Goal: Information Seeking & Learning: Find specific fact

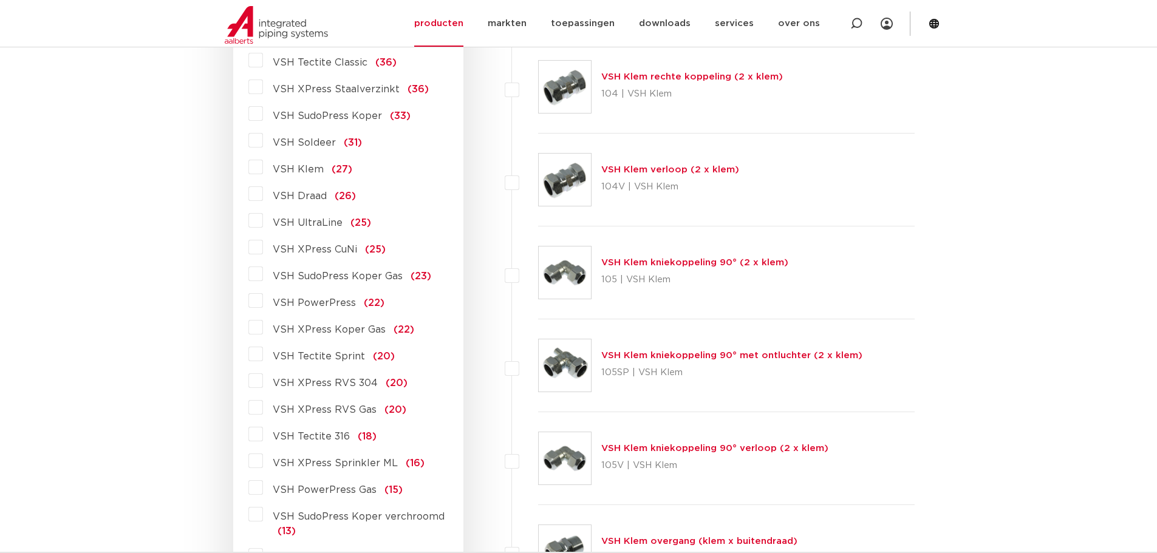
click at [263, 411] on label "VSH XPress RVS Gas (20)" at bounding box center [334, 407] width 143 height 19
click at [0, 0] on input "VSH XPress RVS Gas (20)" at bounding box center [0, 0] width 0 height 0
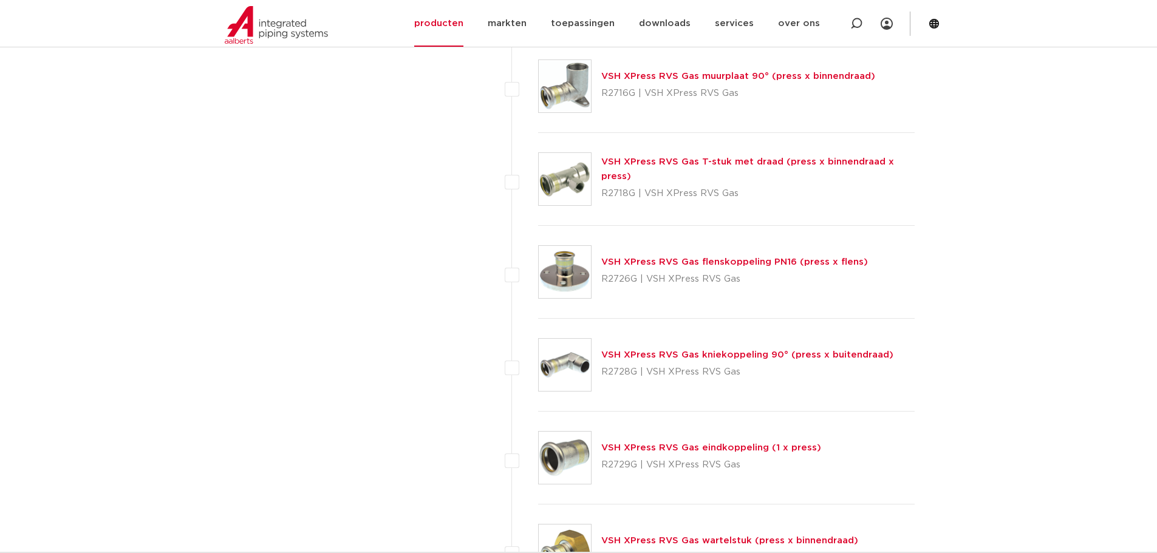
scroll to position [1323, 0]
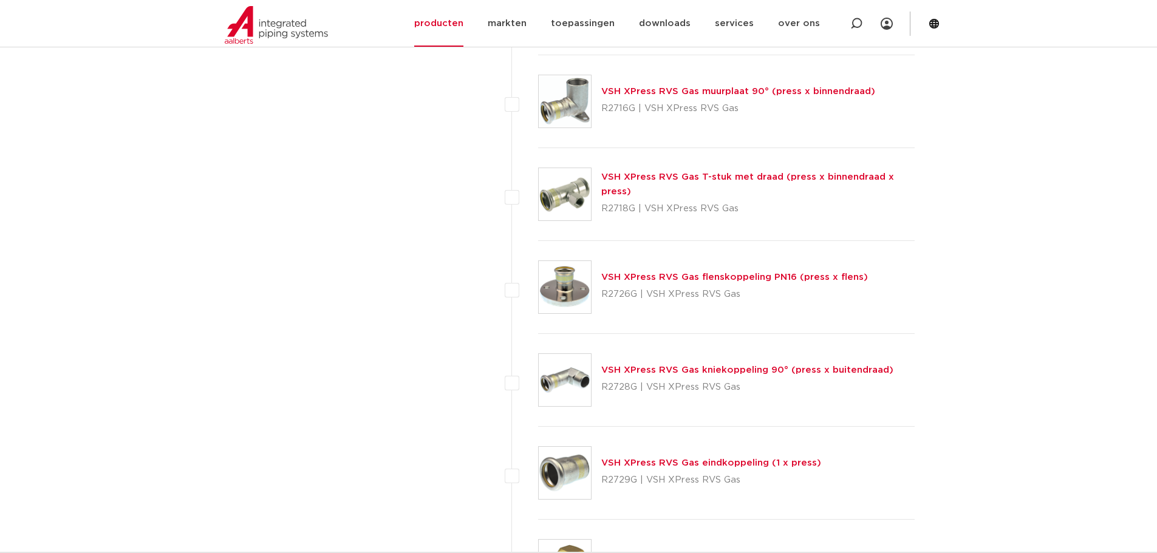
click at [652, 85] on div "VSH XPress RVS Gas muurplaat 90° (press x binnendraad) R2716G | VSH XPress RVS …" at bounding box center [738, 101] width 274 height 34
click at [649, 89] on link "VSH XPress RVS Gas muurplaat 90° (press x binnendraad)" at bounding box center [738, 91] width 274 height 9
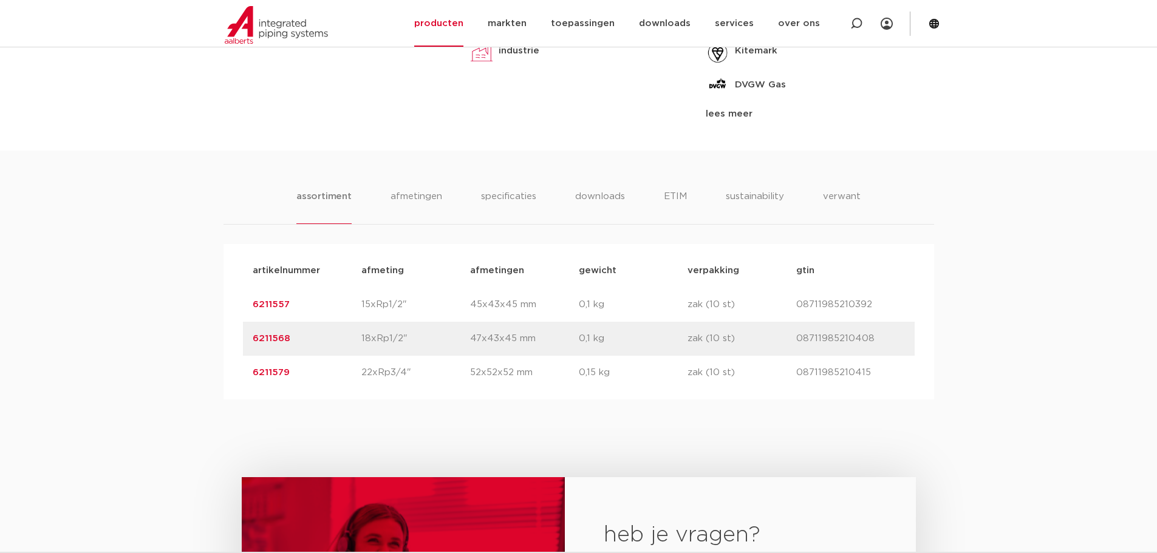
scroll to position [668, 0]
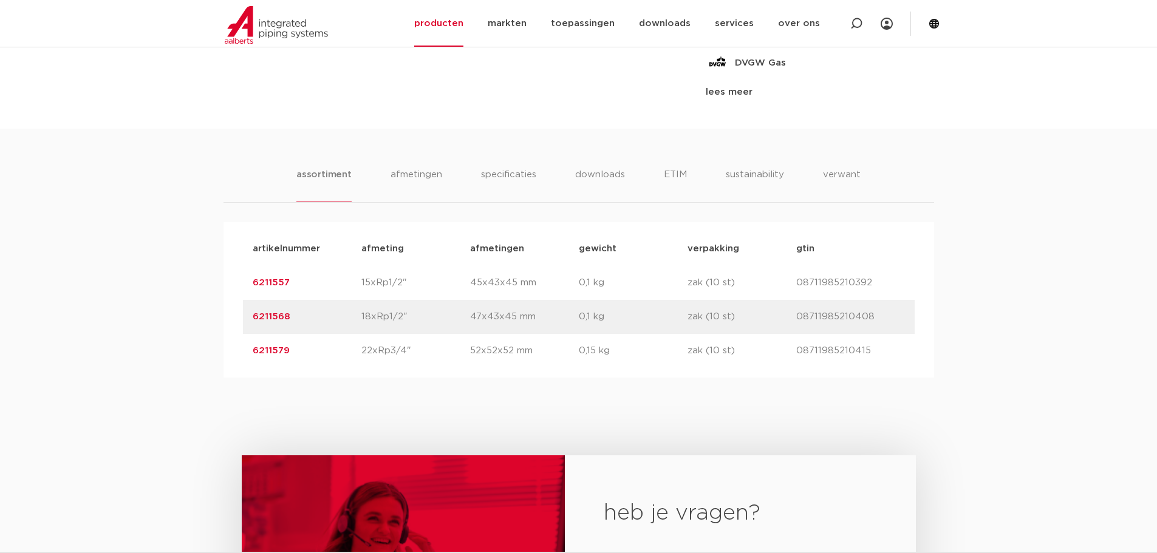
drag, startPoint x: 293, startPoint y: 350, endPoint x: 249, endPoint y: 352, distance: 43.8
click at [249, 352] on div "artikelnummer 6211579 afmeting 22xRp3/4" [GEOGRAPHIC_DATA] 52x52x52 mm gewicht …" at bounding box center [579, 351] width 672 height 34
copy link "6211579"
click at [306, 342] on div "artikelnummer 6211579 afmeting 22xRp3/4" [GEOGRAPHIC_DATA] 52x52x52 mm gewicht …" at bounding box center [579, 351] width 672 height 34
drag, startPoint x: 307, startPoint y: 353, endPoint x: 247, endPoint y: 360, distance: 60.6
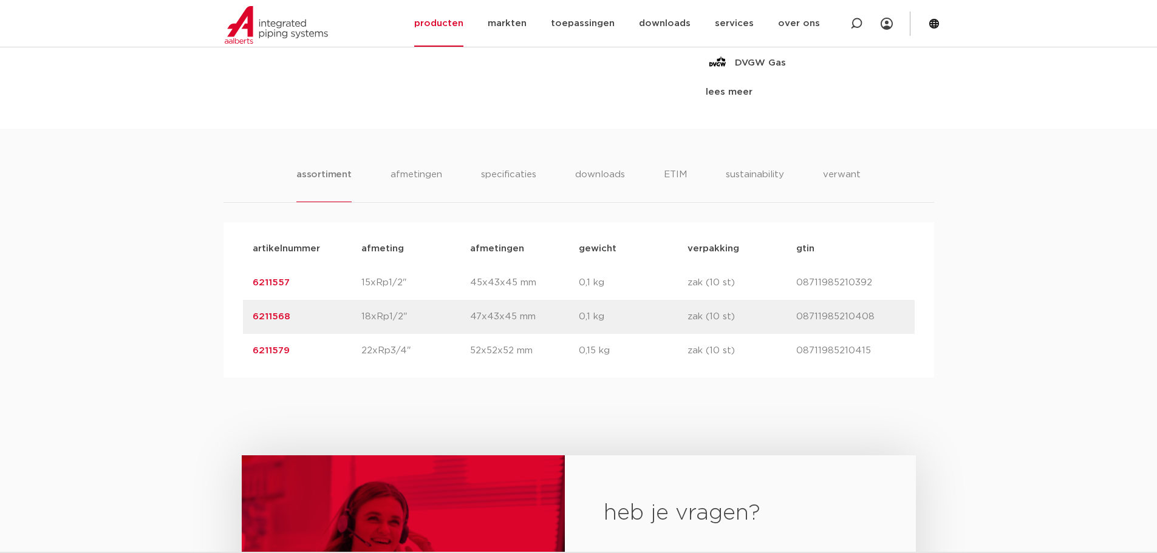
click at [247, 360] on div "artikelnummer 6211579 afmeting 22xRp3/4" afmetingen 52x52x52 mm gewicht 0,15 kg…" at bounding box center [579, 351] width 672 height 34
copy link "6211579"
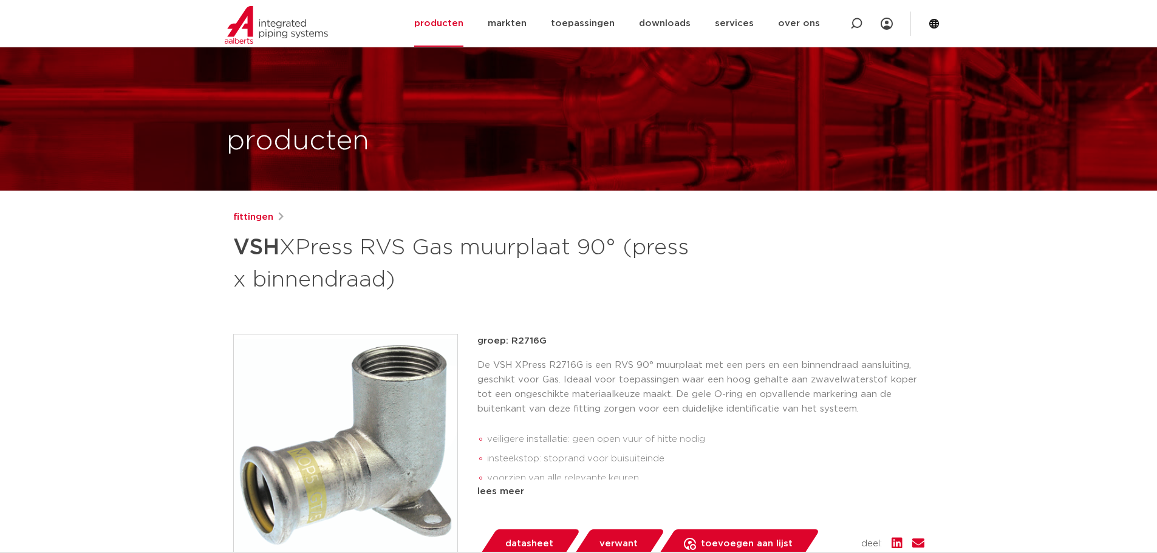
scroll to position [0, 0]
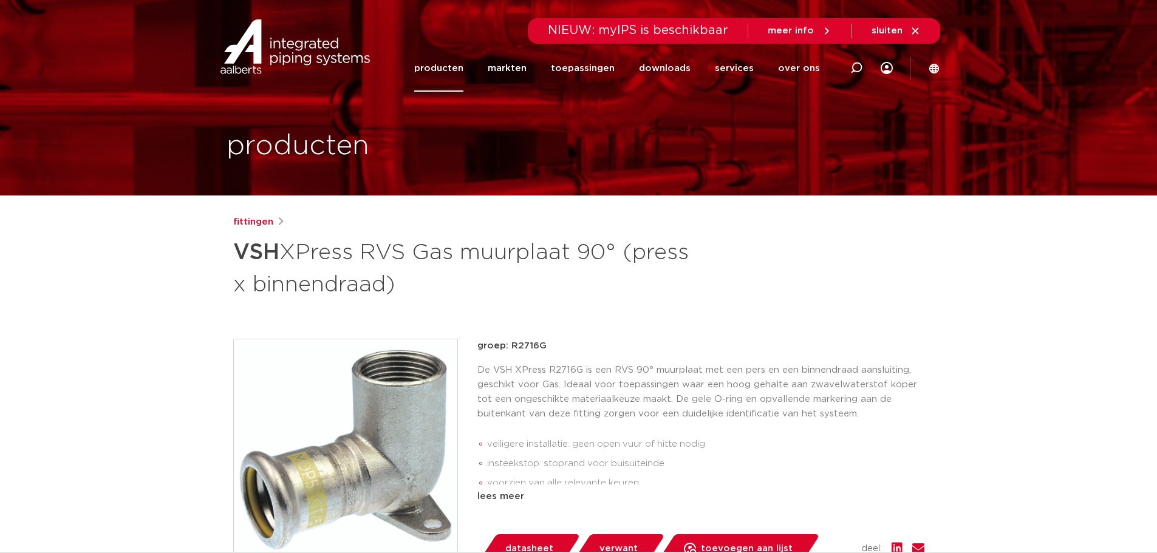
drag, startPoint x: 456, startPoint y: 288, endPoint x: 239, endPoint y: 257, distance: 219.6
click at [239, 257] on h1 "VSH XPress RVS Gas muurplaat 90° (press x binnendraad)" at bounding box center [461, 267] width 456 height 66
copy h1 "VSH XPress RVS Gas muurplaat 90° (press x binnendraad)"
